Goal: Transaction & Acquisition: Purchase product/service

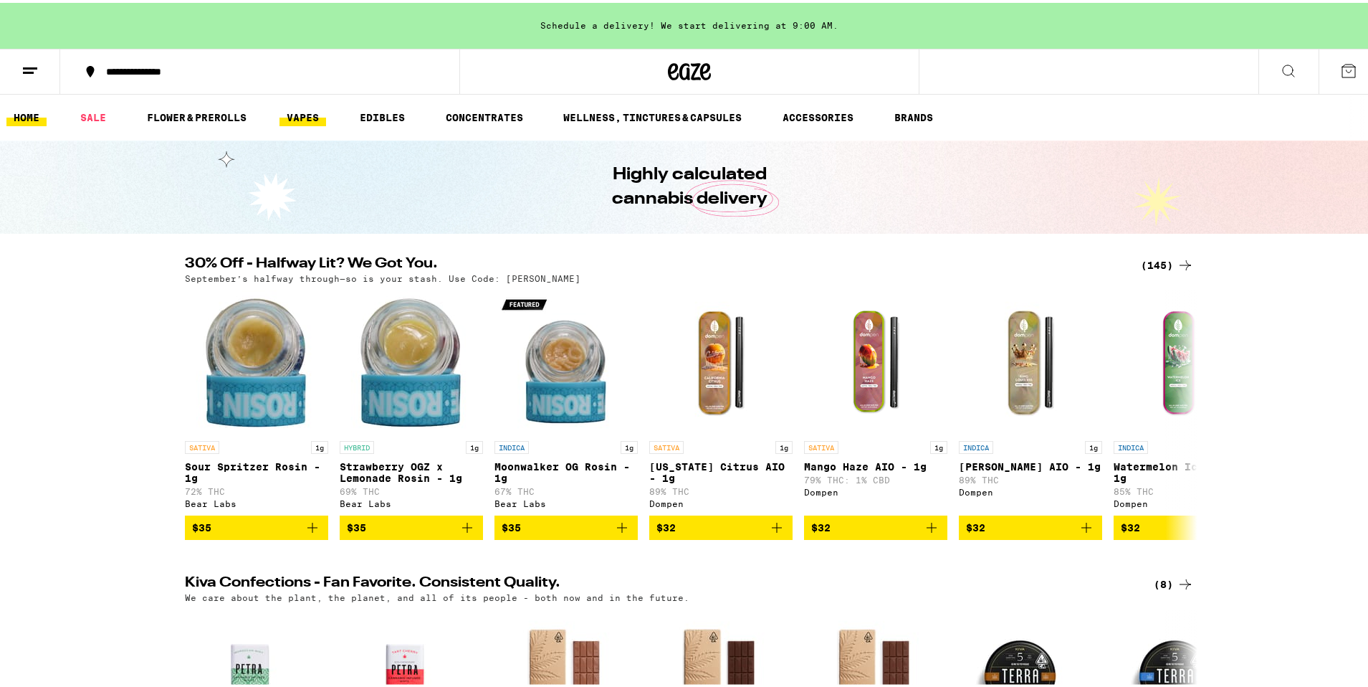
click at [307, 110] on link "VAPES" at bounding box center [302, 114] width 47 height 17
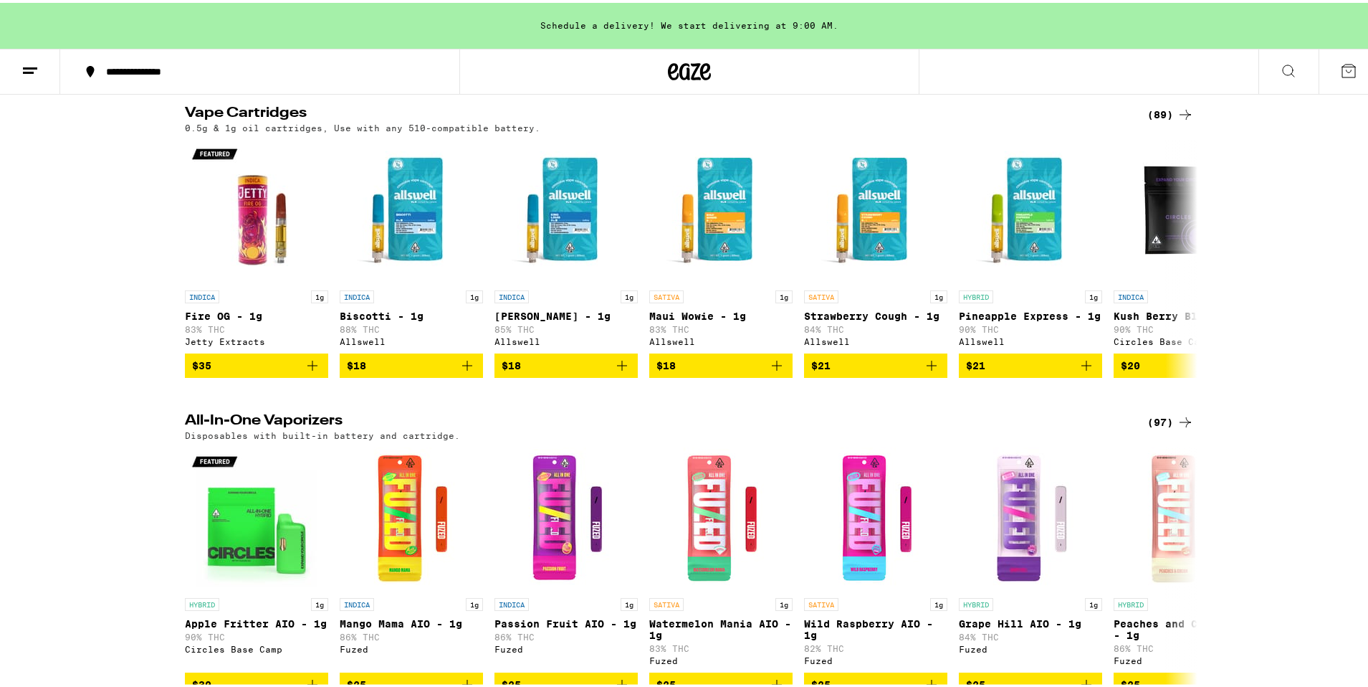
scroll to position [143, 0]
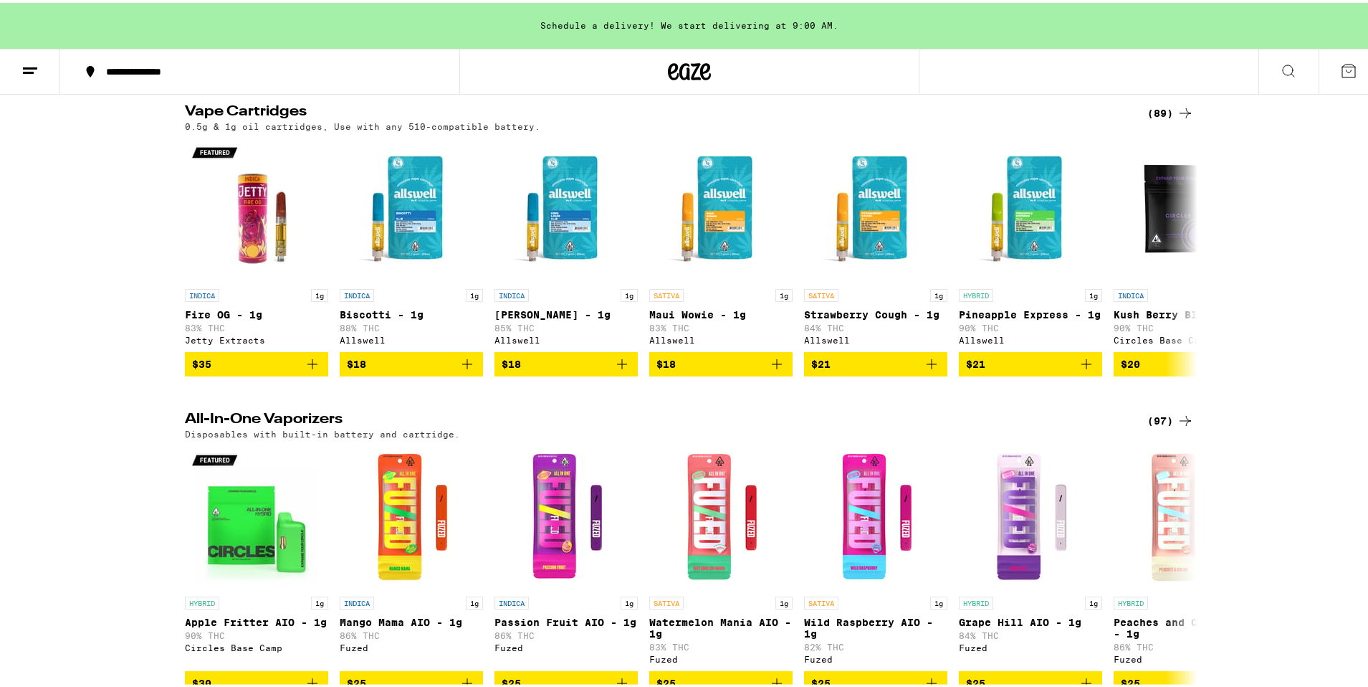
click at [1180, 419] on icon at bounding box center [1185, 417] width 17 height 17
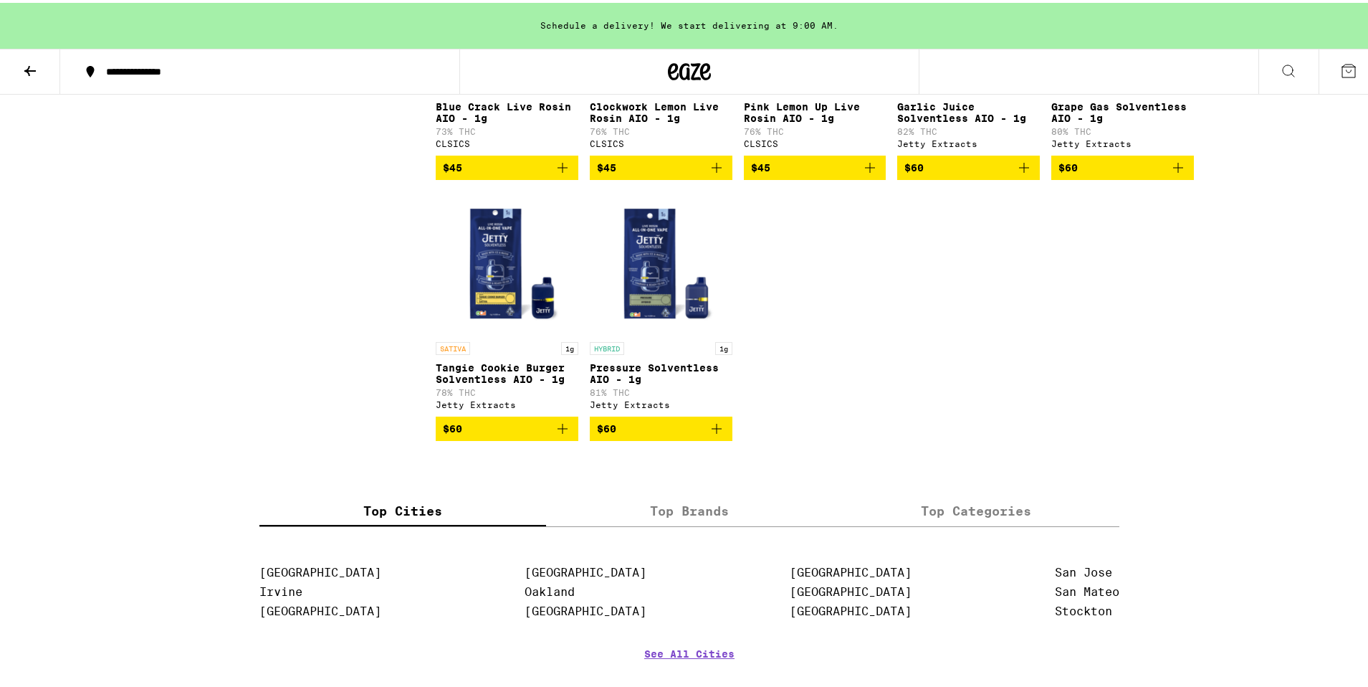
scroll to position [5016, 0]
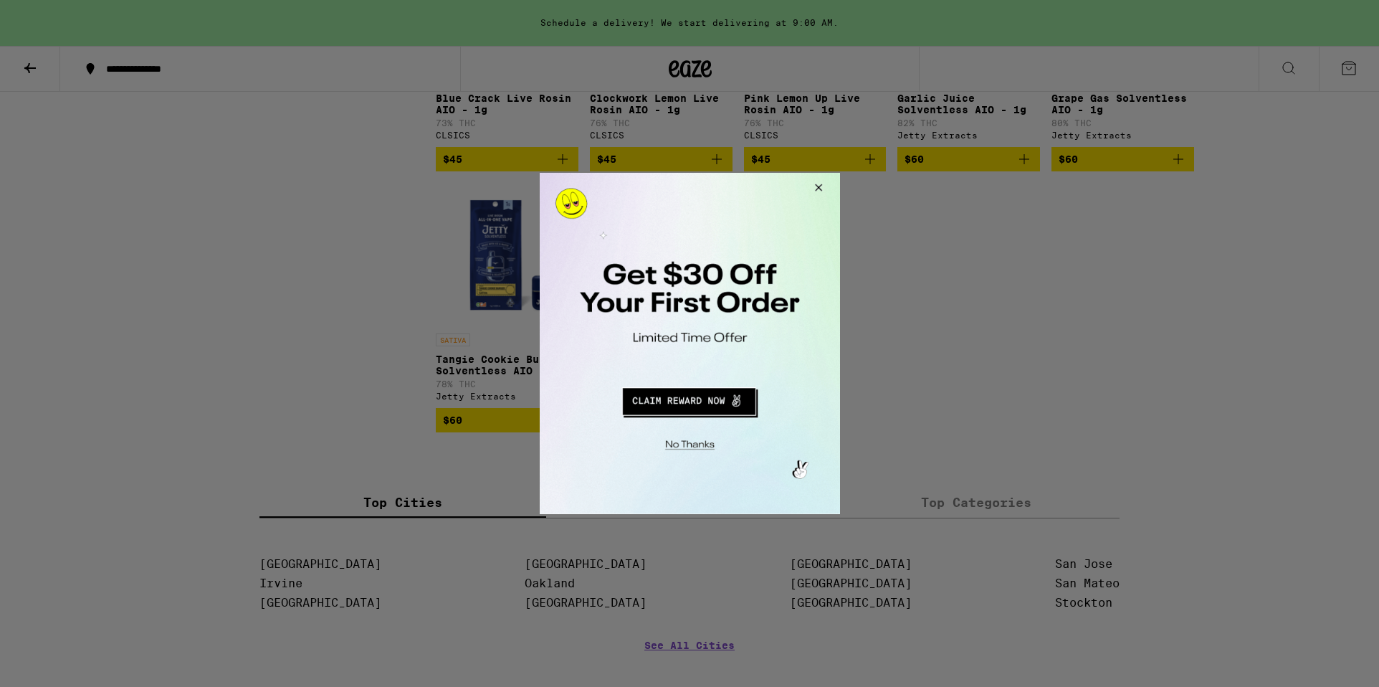
click at [825, 187] on button "Close Modal" at bounding box center [815, 190] width 39 height 34
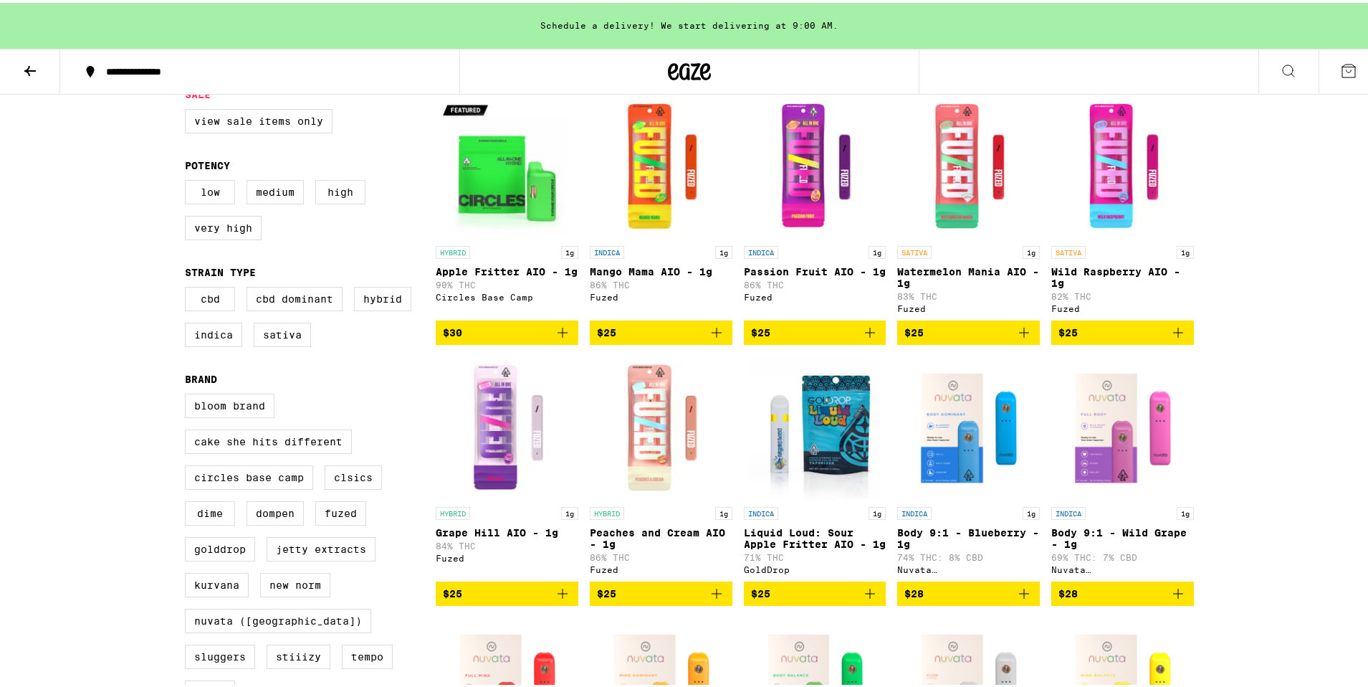
scroll to position [0, 0]
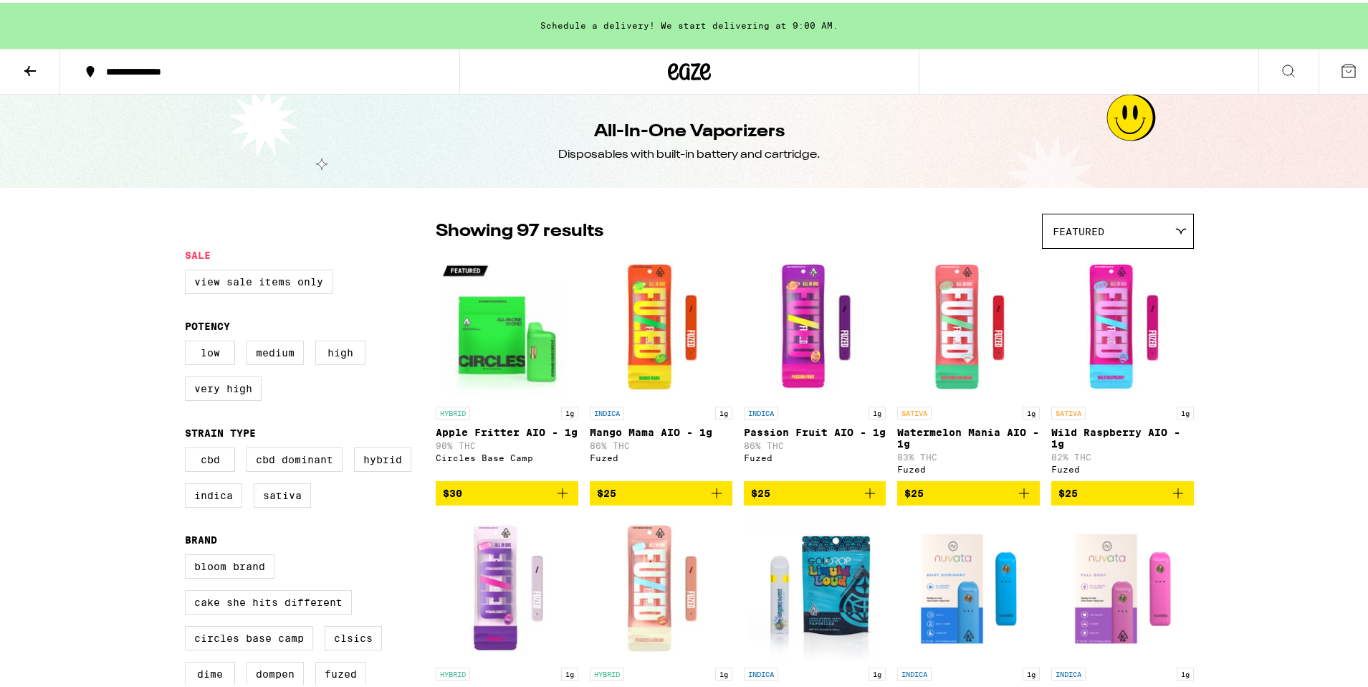
click at [18, 82] on button at bounding box center [30, 69] width 60 height 45
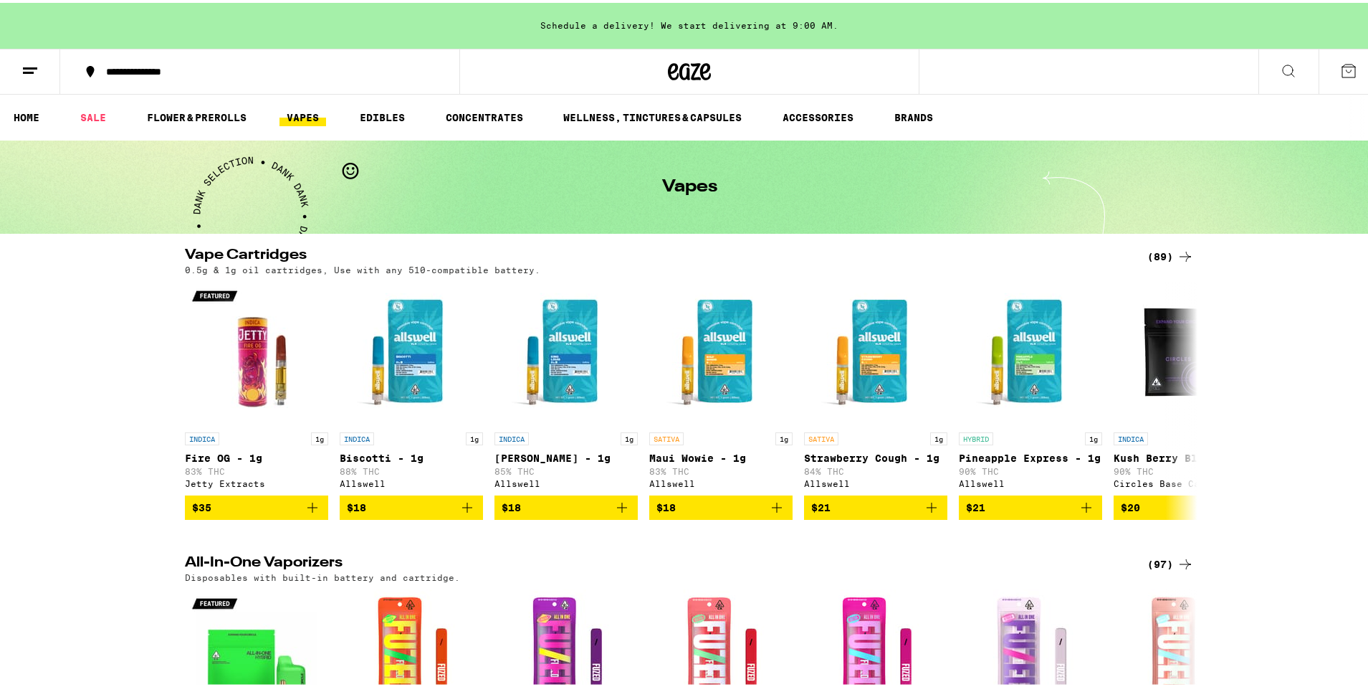
click at [1182, 248] on icon at bounding box center [1185, 253] width 17 height 17
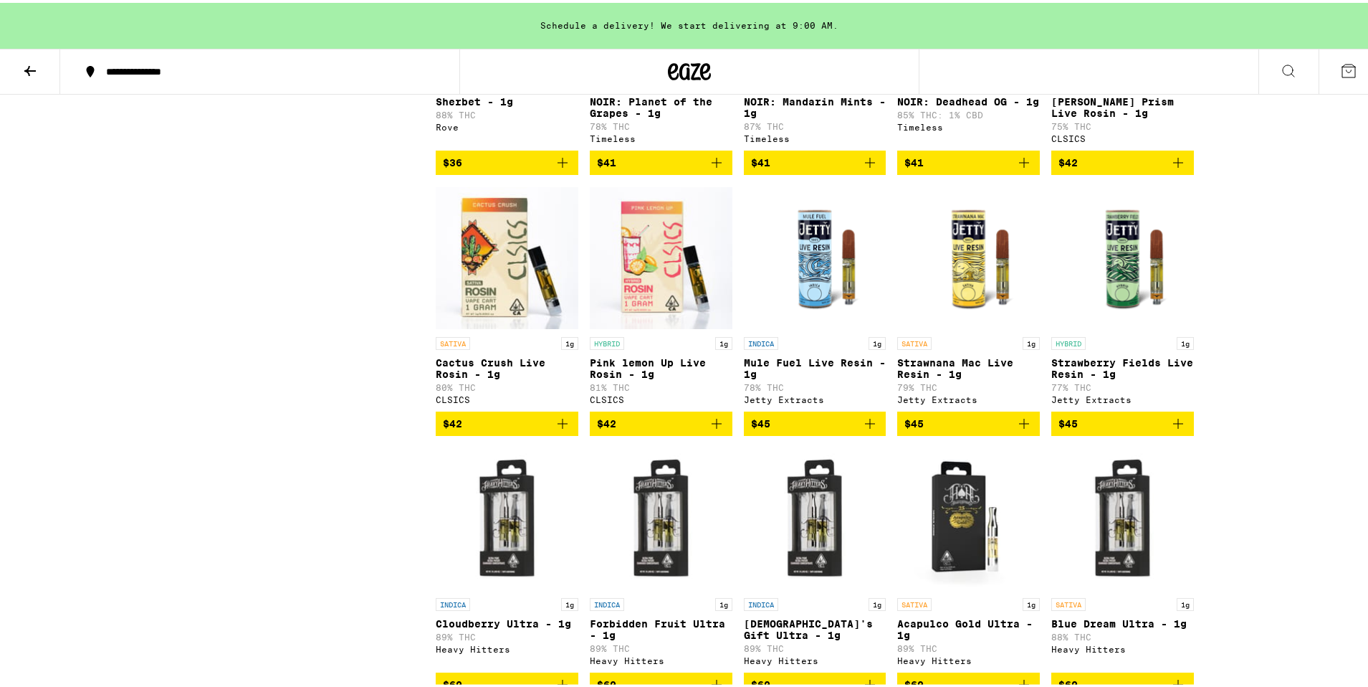
scroll to position [3655, 0]
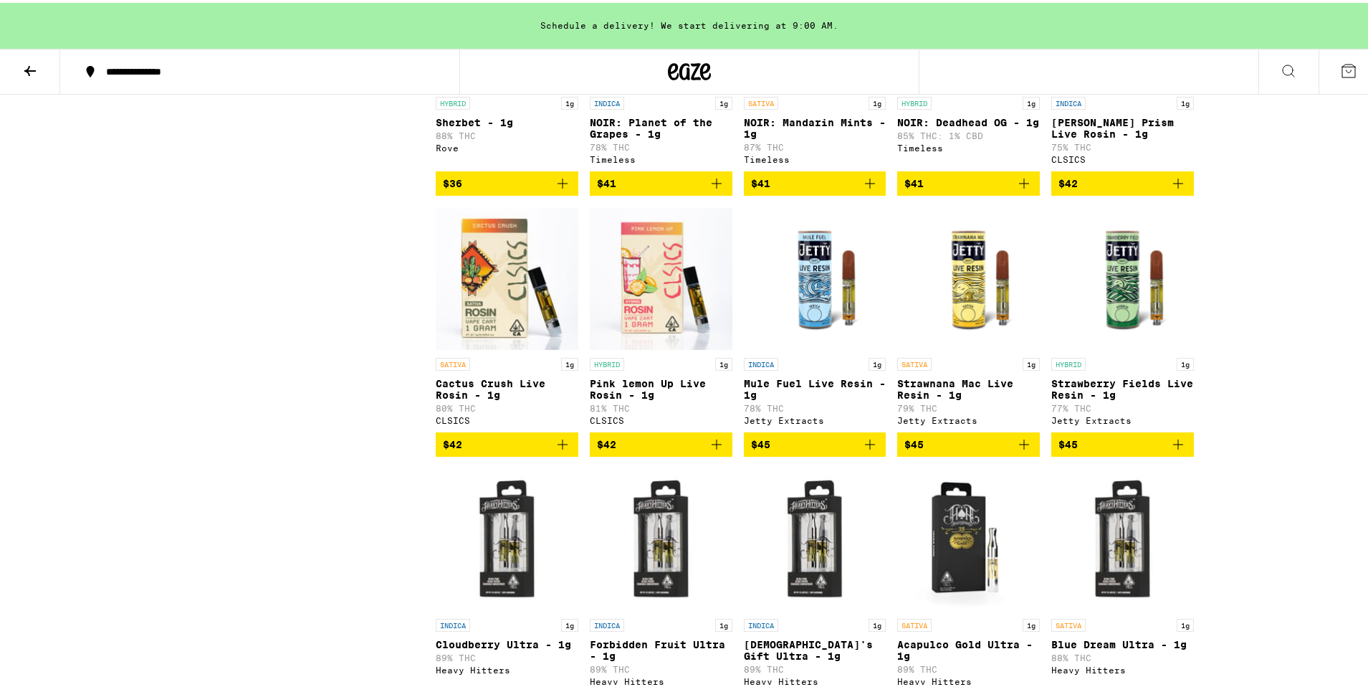
click at [704, 348] on img "Open page for Pink lemon Up Live Rosin - 1g from CLSICS" at bounding box center [661, 275] width 143 height 143
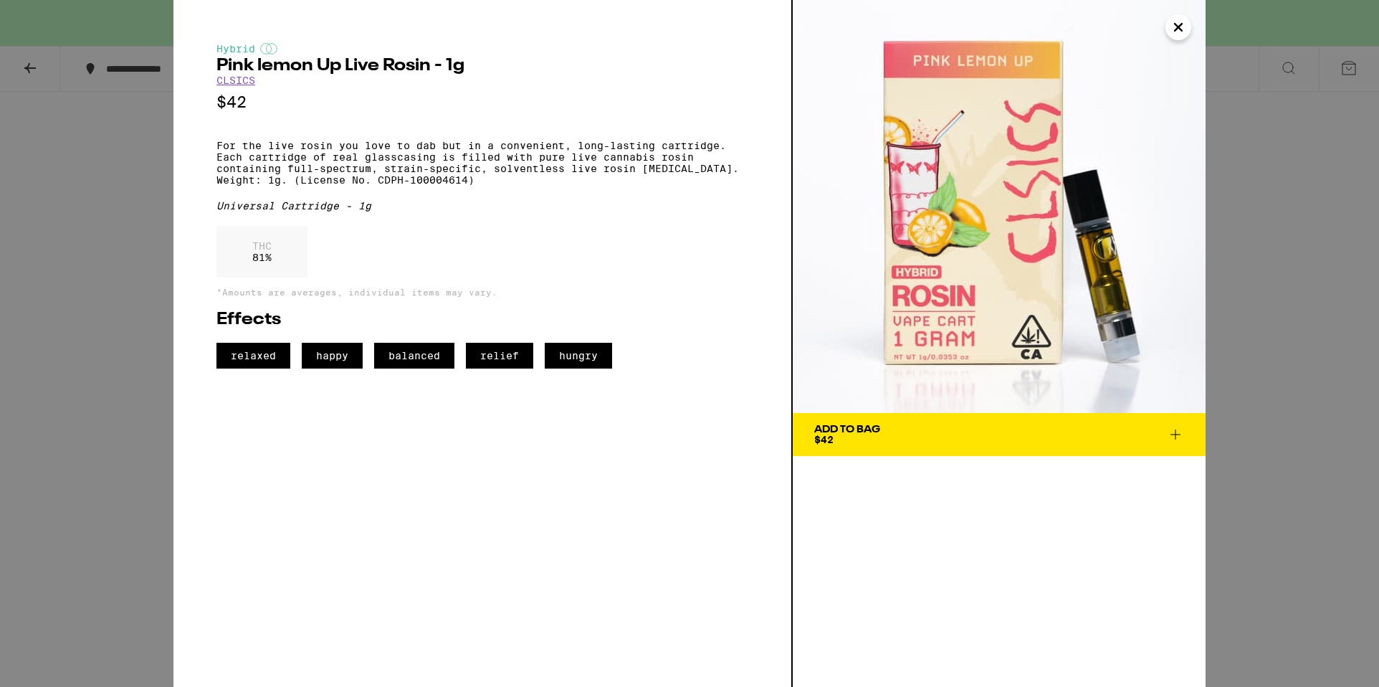
click at [1177, 27] on icon "Close" at bounding box center [1178, 26] width 17 height 21
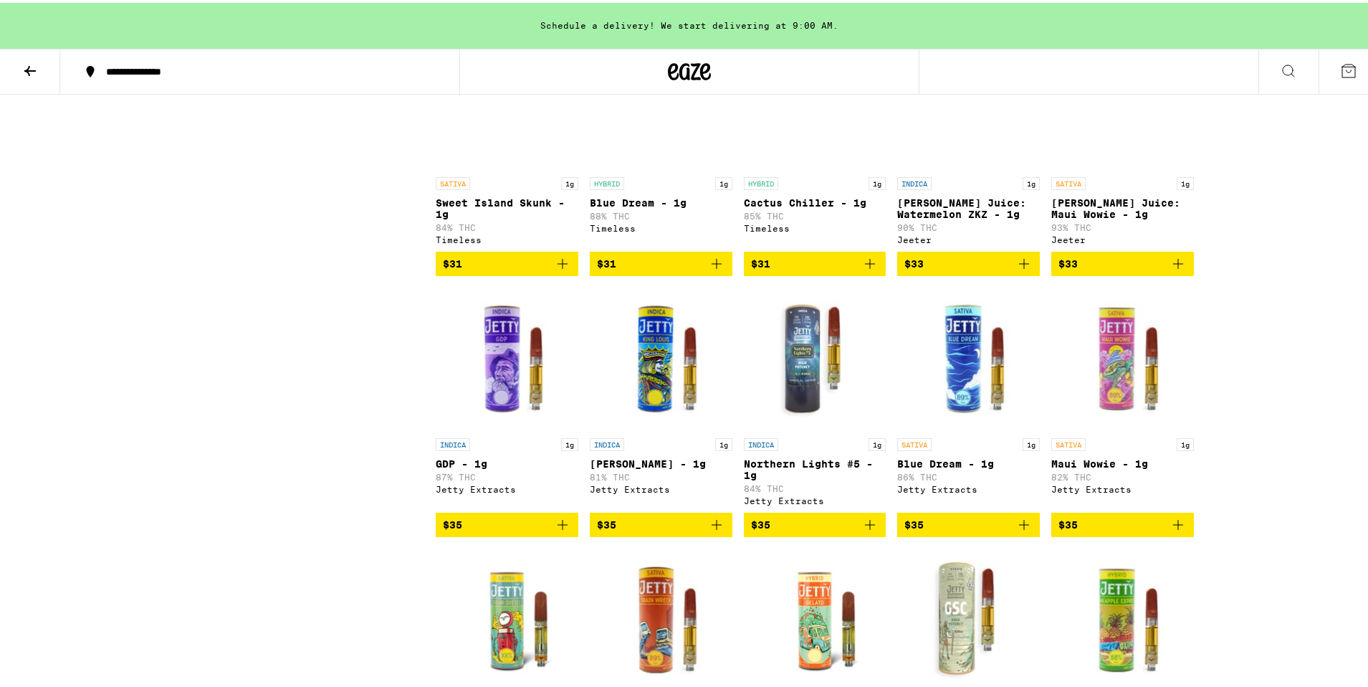
drag, startPoint x: 839, startPoint y: 262, endPoint x: 852, endPoint y: 259, distance: 13.1
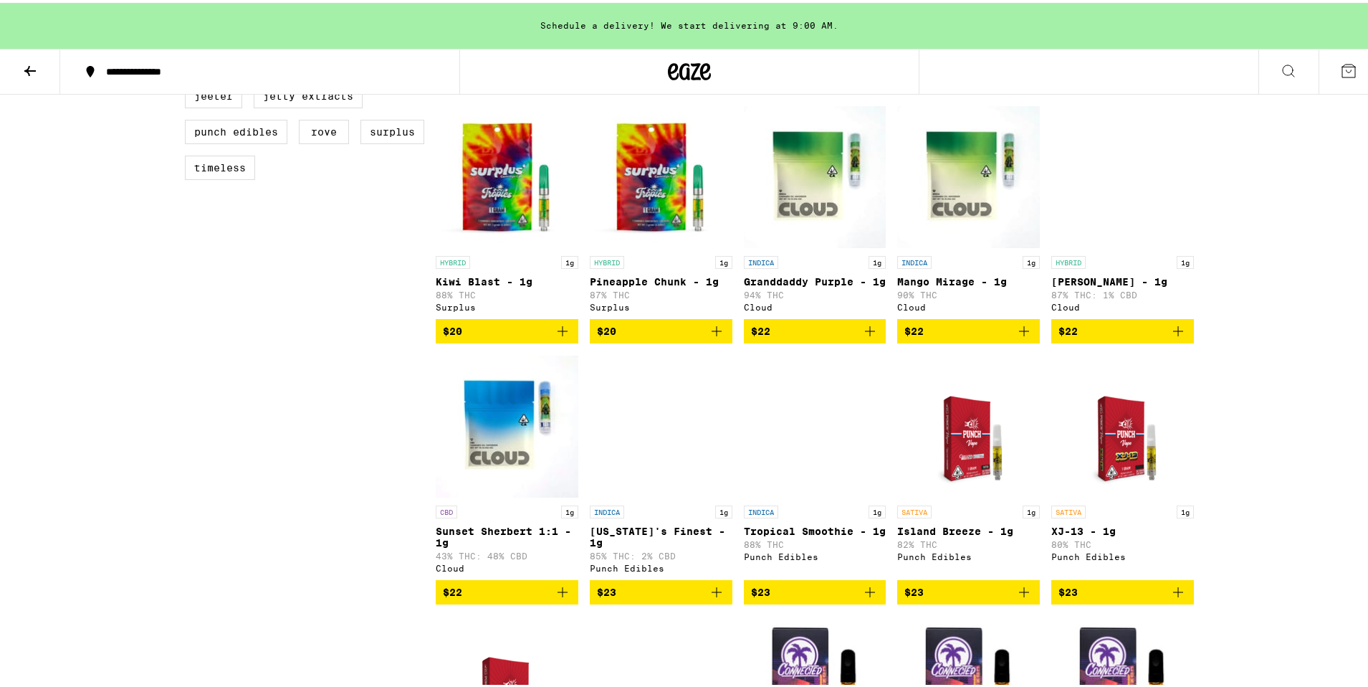
scroll to position [645, 0]
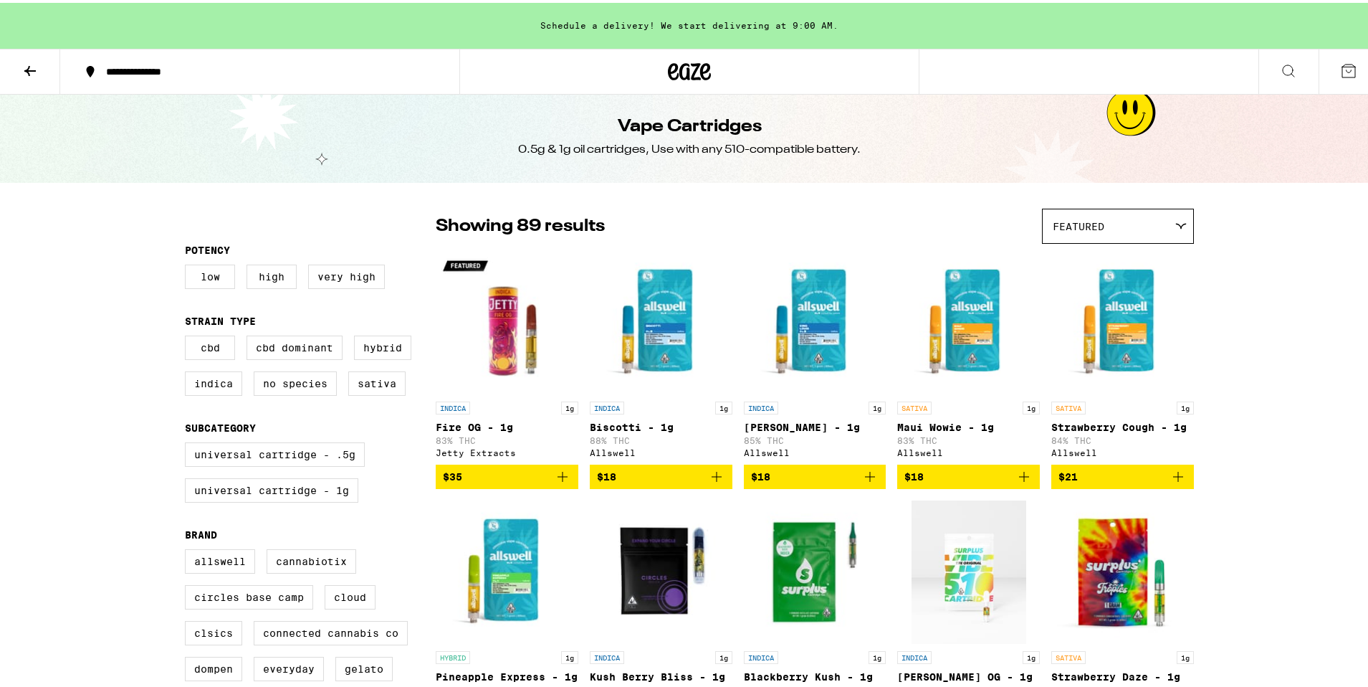
scroll to position [0, 0]
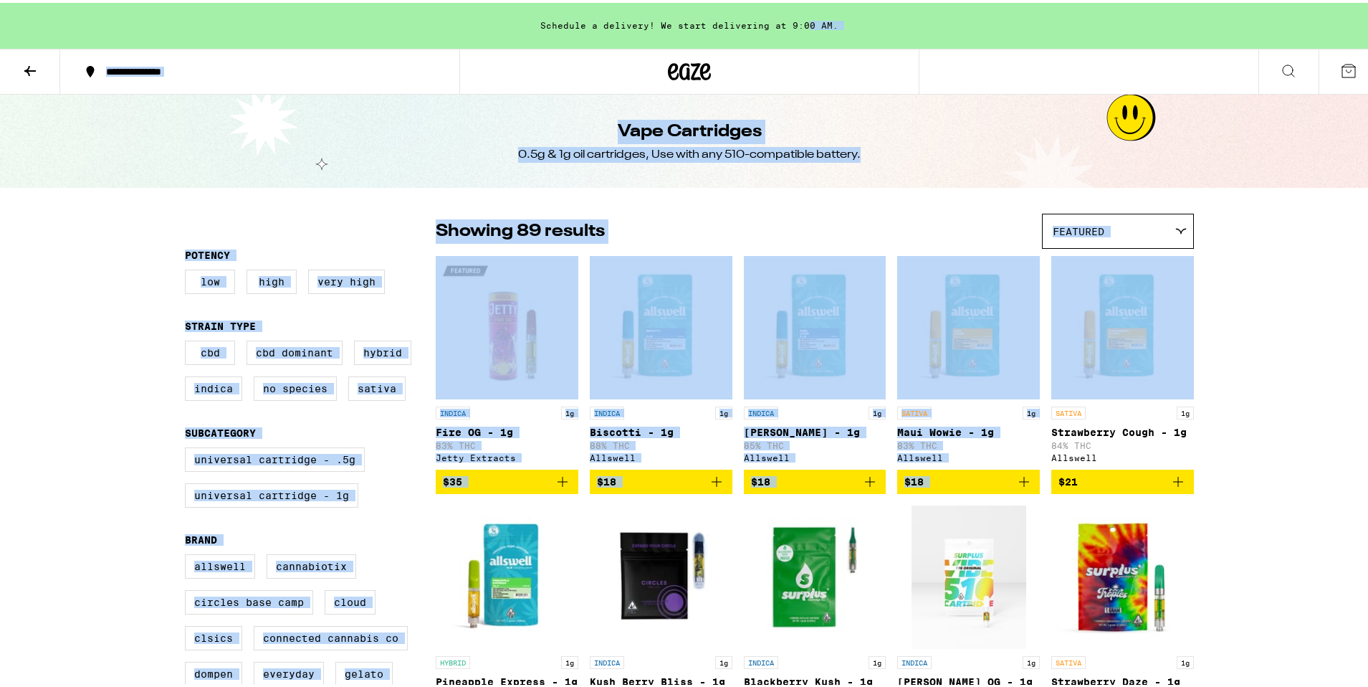
drag, startPoint x: 798, startPoint y: 39, endPoint x: 1372, endPoint y: 654, distance: 841.7
